Goal: Find specific page/section: Find specific page/section

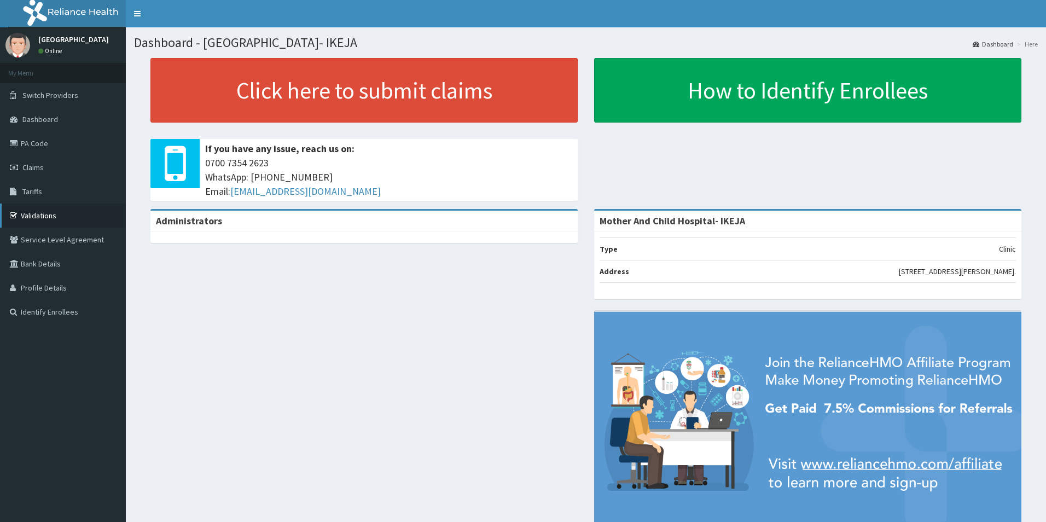
click at [43, 214] on link "Validations" at bounding box center [63, 215] width 126 height 24
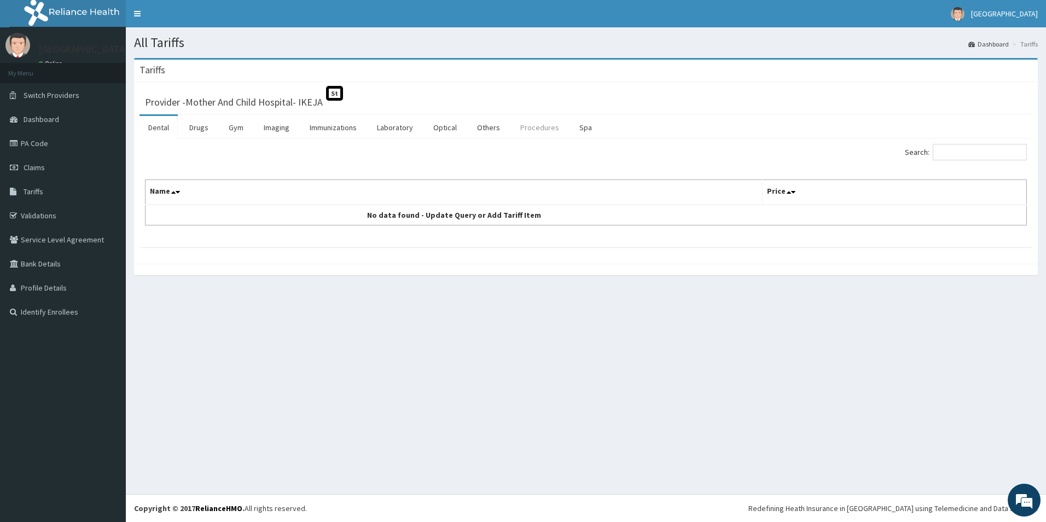
click at [531, 124] on link "Procedures" at bounding box center [539, 127] width 56 height 23
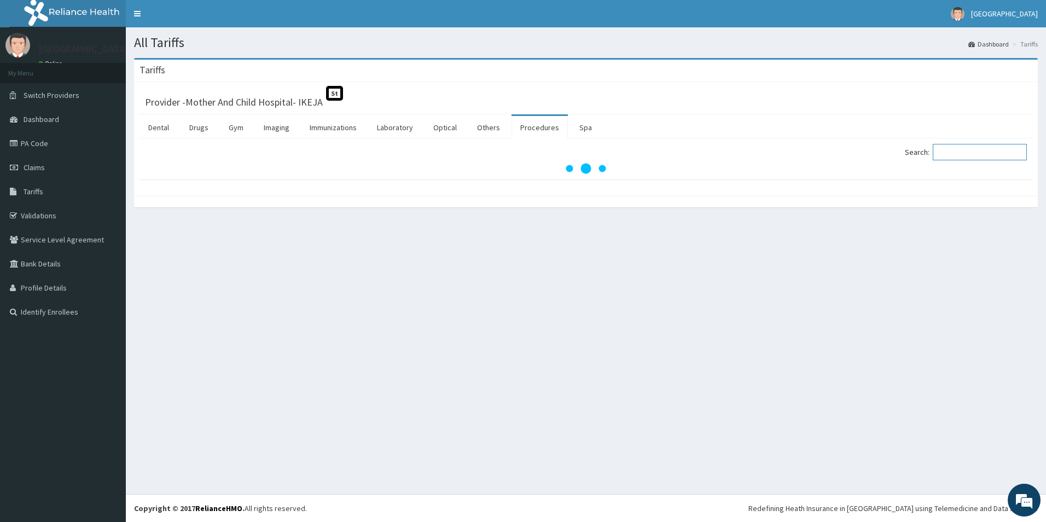
click at [952, 156] on input "Search:" at bounding box center [980, 152] width 94 height 16
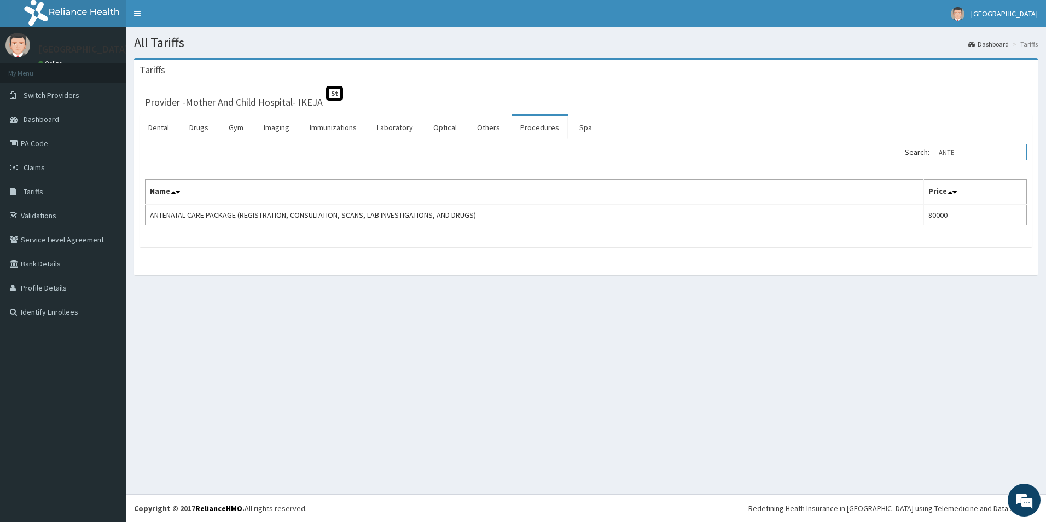
type input "ANTE"
